Goal: Navigation & Orientation: Find specific page/section

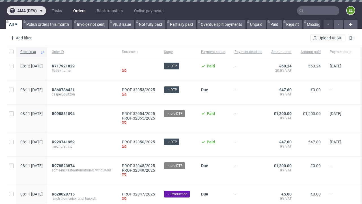
click at [26, 11] on span "ama (dev)" at bounding box center [27, 11] width 20 height 4
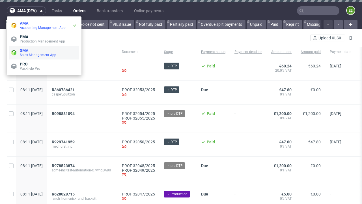
click at [44, 53] on span "Sales Management App" at bounding box center [48, 55] width 57 height 5
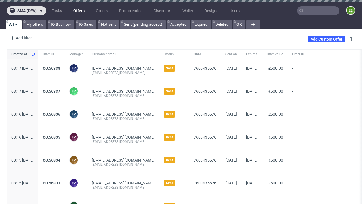
click at [26, 11] on span "sma (dev)" at bounding box center [27, 11] width 20 height 4
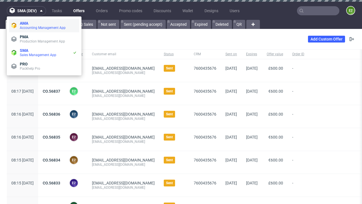
click at [44, 25] on span "Accounting Management App" at bounding box center [48, 27] width 57 height 5
